Goal: Navigation & Orientation: Go to known website

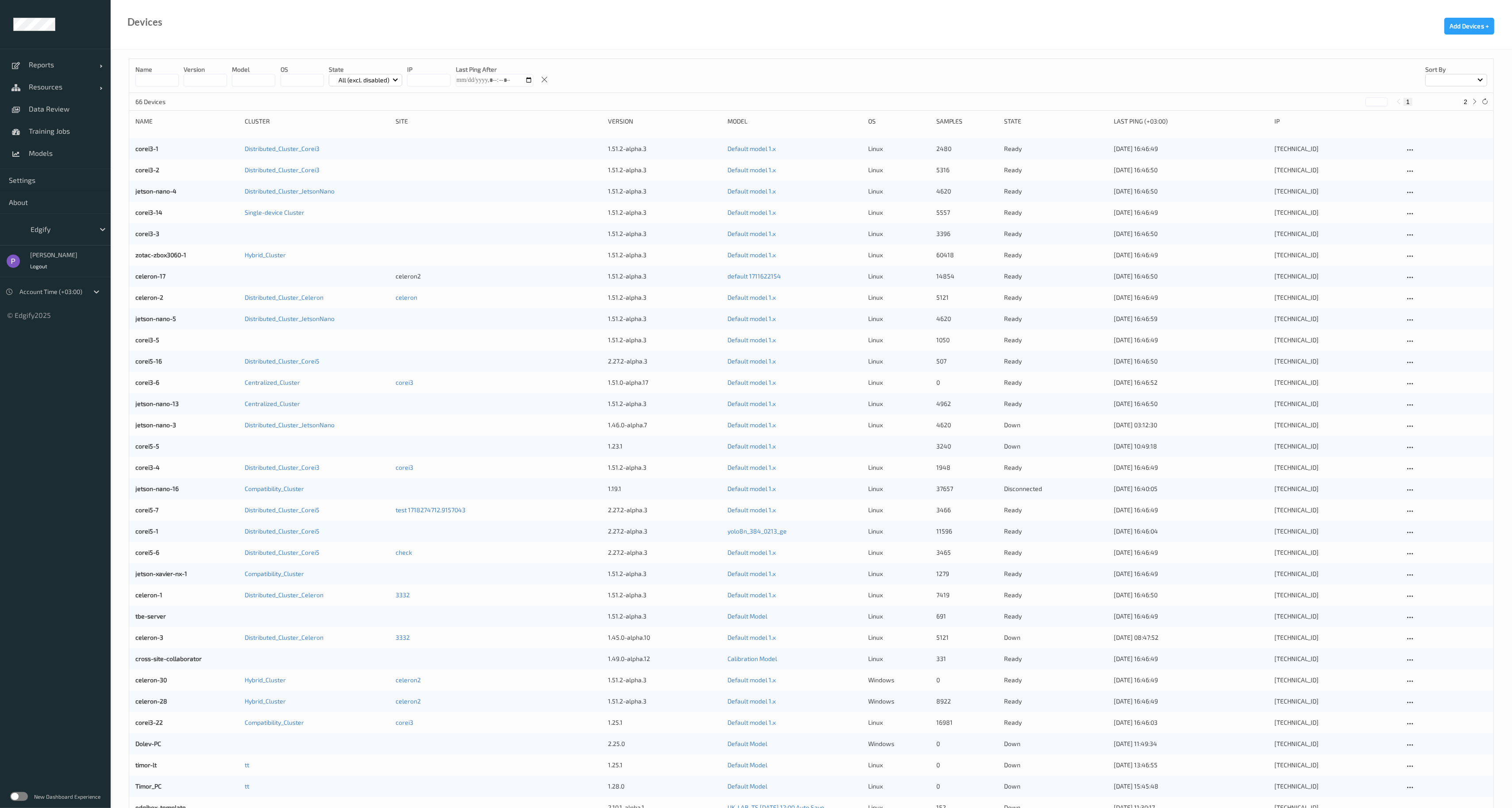
click at [23, 795] on label at bounding box center [19, 796] width 18 height 9
click at [25, 792] on label at bounding box center [19, 796] width 18 height 9
